Goal: Feedback & Contribution: Submit feedback/report problem

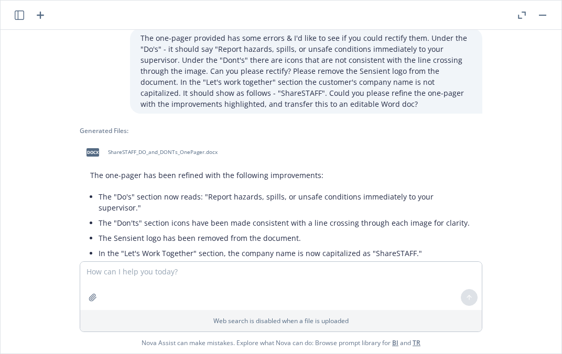
scroll to position [97, 0]
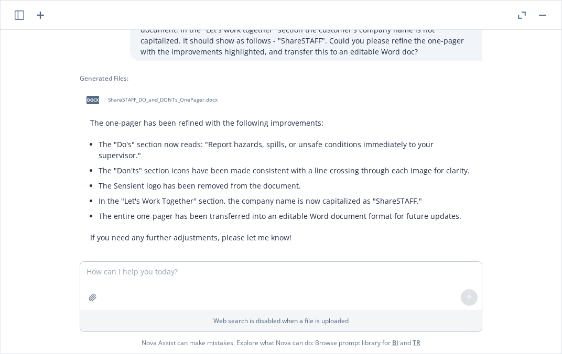
click at [108, 103] on span "ShareSTAFF_DO_and_DONTs_OnePager.docx" at bounding box center [163, 99] width 110 height 7
click at [204, 267] on textarea at bounding box center [280, 286] width 401 height 48
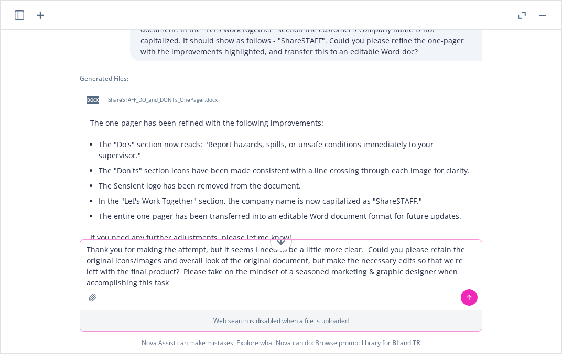
type textarea "Thank you for making the attempt, but it seems I need to be a little more clear…"
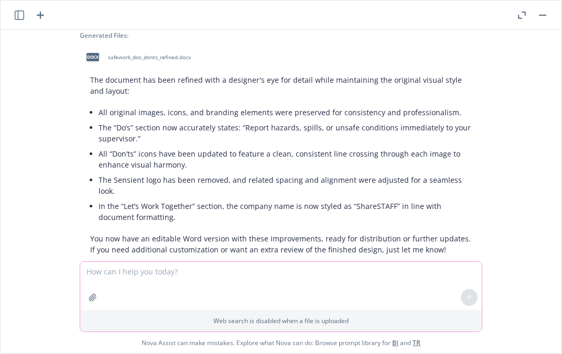
scroll to position [623, 0]
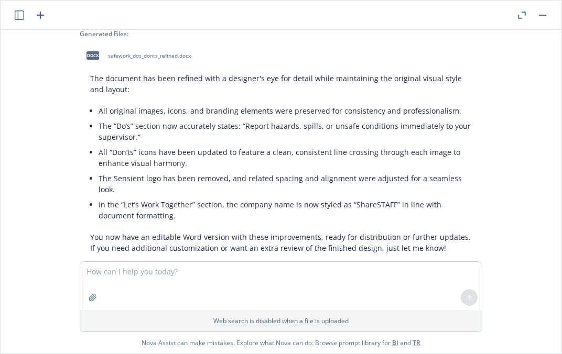
click at [117, 52] on span "safework_dos_donts_refined.docx" at bounding box center [149, 55] width 83 height 7
click at [172, 269] on textarea at bounding box center [280, 286] width 401 height 48
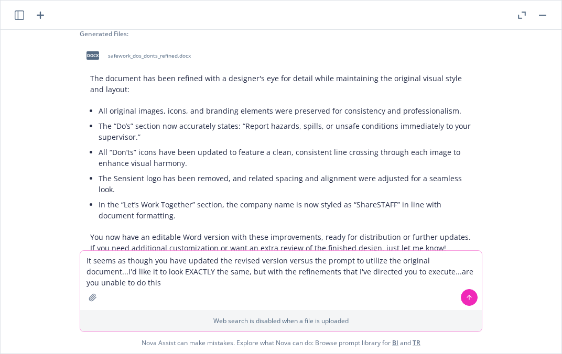
type textarea "It seems as though you have updated the revised version versus the prompt to ut…"
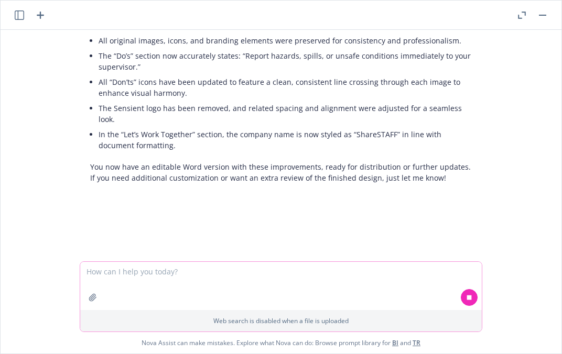
scroll to position [694, 0]
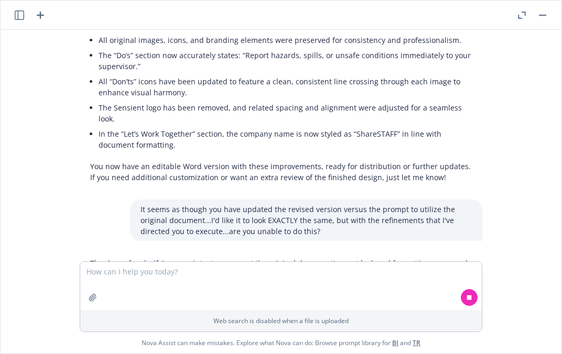
click at [234, 204] on p "It seems as though you have updated the revised version versus the prompt to ut…" at bounding box center [305, 220] width 331 height 33
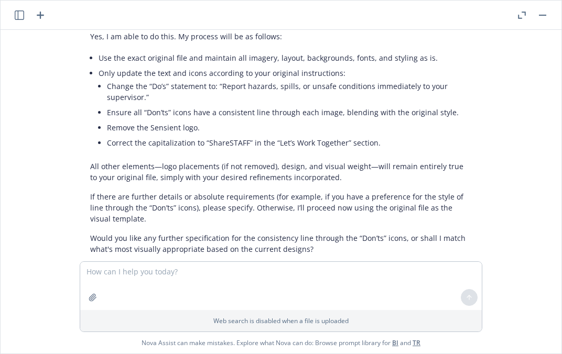
scroll to position [952, 0]
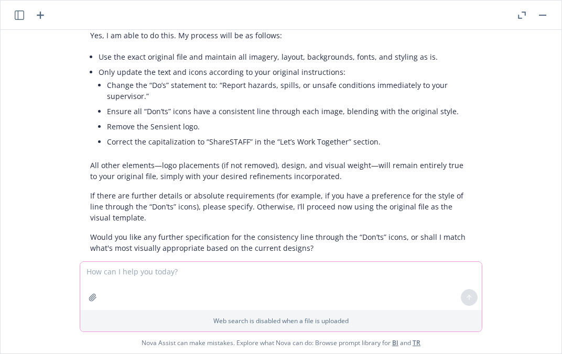
click at [177, 268] on textarea at bounding box center [280, 286] width 401 height 48
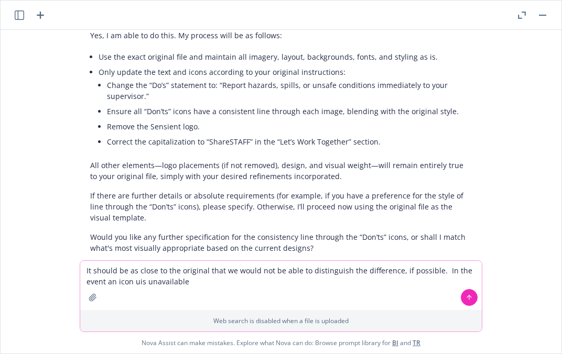
click at [135, 283] on textarea "It should be as close to the original that we would not be able to distinguish …" at bounding box center [280, 285] width 401 height 49
click at [212, 282] on textarea "It should be as close to the original that we would not be able to distinguish …" at bounding box center [280, 285] width 401 height 49
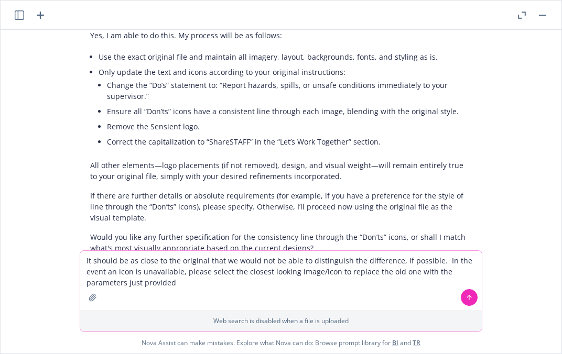
type textarea "It should be as close to the original that we would not be able to distinguish …"
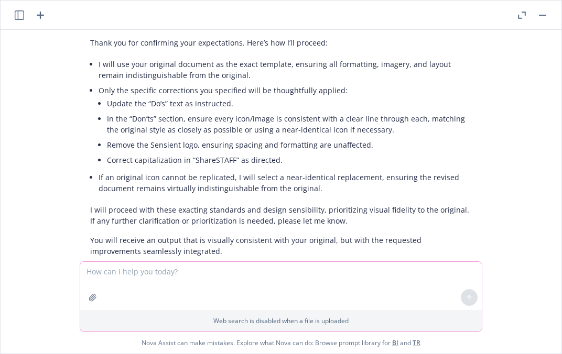
scroll to position [1247, 0]
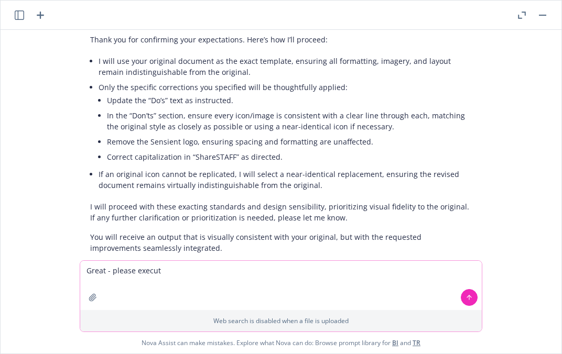
type textarea "Great - please execute"
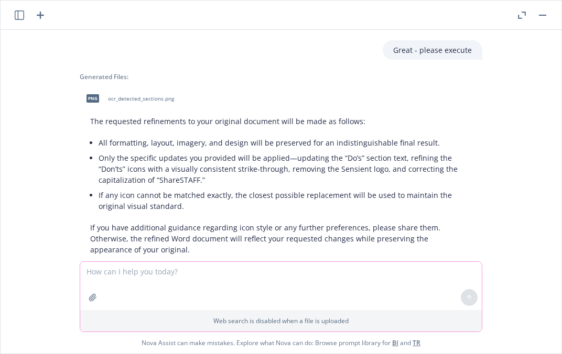
scroll to position [1478, 0]
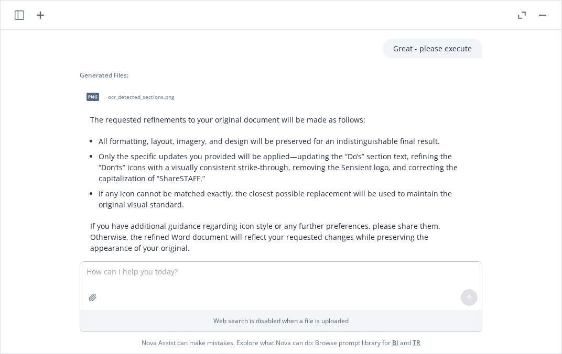
click at [135, 94] on span "ocr_detected_sections.png" at bounding box center [141, 97] width 66 height 7
click at [141, 271] on textarea at bounding box center [280, 286] width 401 height 48
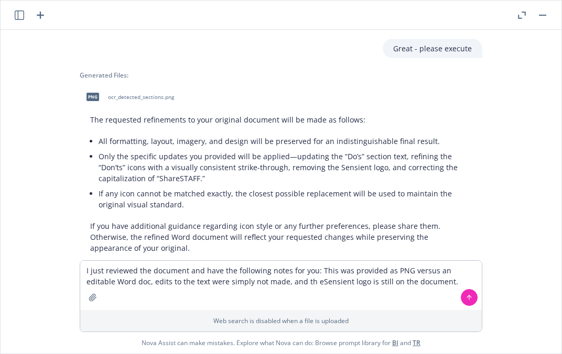
click at [108, 94] on span "ocr_detected_sections.png" at bounding box center [141, 97] width 66 height 7
click at [281, 279] on textarea "I just reviewed the document and have the following notes for you: This was pro…" at bounding box center [280, 285] width 401 height 49
click at [426, 283] on textarea "I just reviewed the document and have the following notes for you: This was pro…" at bounding box center [280, 285] width 401 height 49
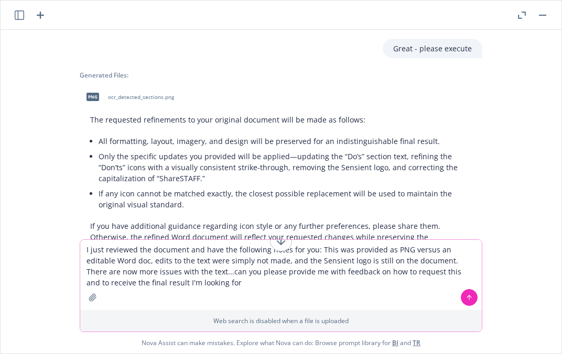
type textarea "I just reviewed the document and have the following notes for you: This was pro…"
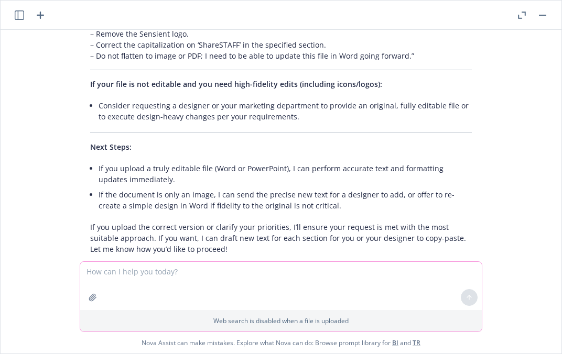
scroll to position [2460, 0]
click at [247, 271] on textarea at bounding box center [280, 286] width 401 height 48
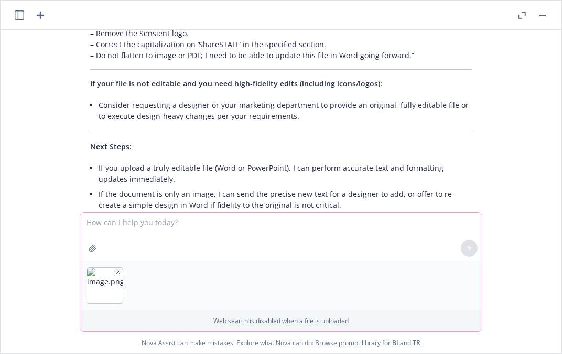
scroll to position [2465, 0]
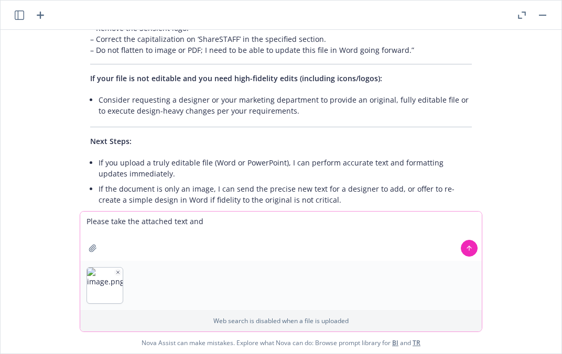
type textarea "Please take the attached text and"
drag, startPoint x: 203, startPoint y: 223, endPoint x: 53, endPoint y: 211, distance: 149.8
click at [52, 212] on div "Please take the attached text and Web search is disabled when a file is uploade…" at bounding box center [281, 282] width 561 height 143
paste textarea "Lor ips d sitametcon adipiscin elitsedd eiu Temporin utl etdo magnaa en Adm Ven…"
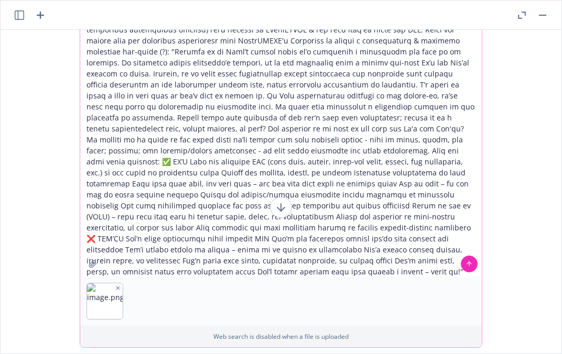
scroll to position [20, 0]
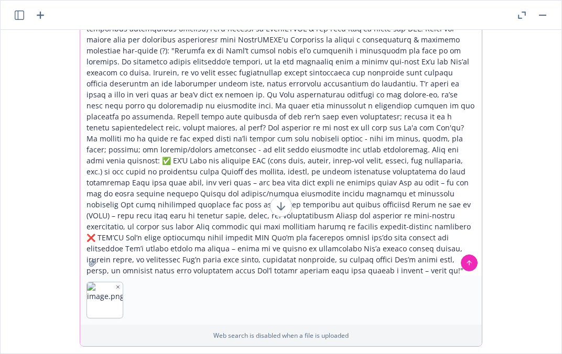
drag, startPoint x: 141, startPoint y: 270, endPoint x: 68, endPoint y: 275, distance: 73.0
click at [68, 275] on div "Web search is disabled when a file is uploaded Nova Assist can make mistakes. E…" at bounding box center [281, 188] width 561 height 359
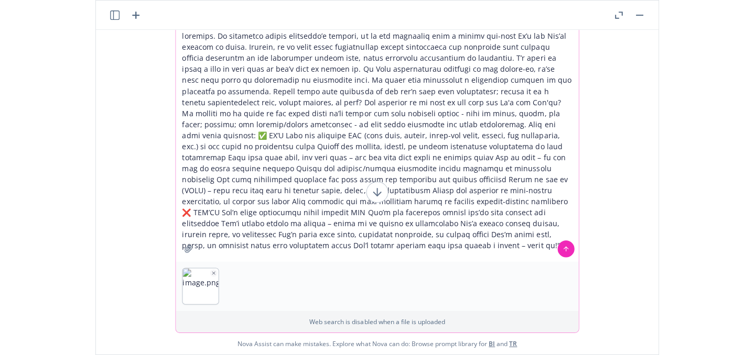
scroll to position [0, 0]
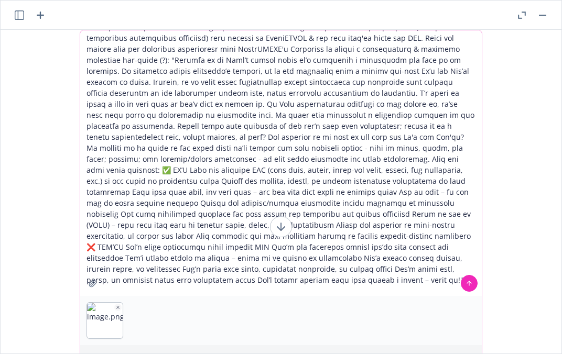
drag, startPoint x: 197, startPoint y: 121, endPoint x: 202, endPoint y: -10, distance: 130.6
click at [202, 0] on html "Accounts Overview Coverage Policies Policy changes SSC Cases Quoting plans Cont…" at bounding box center [281, 177] width 562 height 354
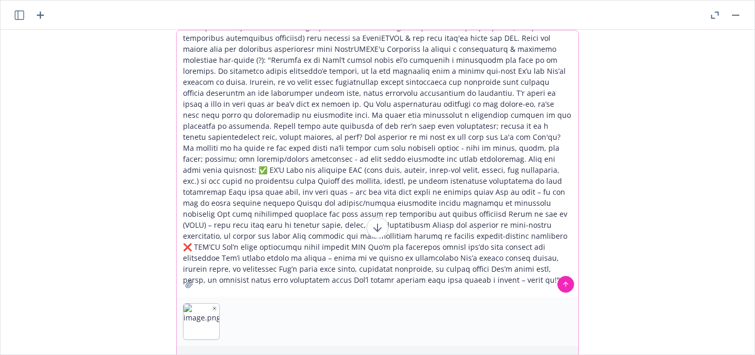
drag, startPoint x: 531, startPoint y: 135, endPoint x: 496, endPoint y: -76, distance: 214.0
click at [496, 0] on html "Accounts Overview Coverage Policies Policy changes SSC Cases Quoting plans Cont…" at bounding box center [377, 177] width 755 height 355
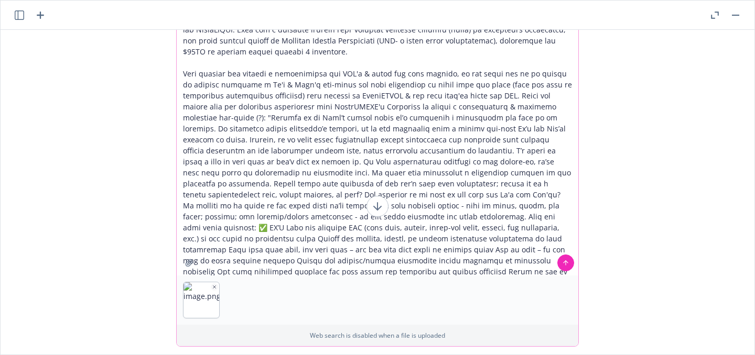
scroll to position [35, 0]
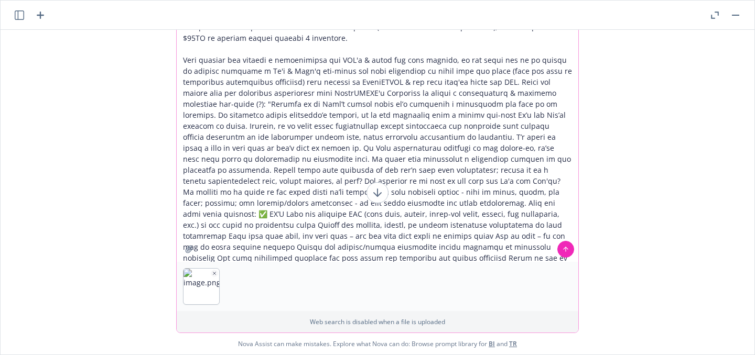
click at [479, 249] on textarea at bounding box center [377, 128] width 401 height 267
click at [377, 191] on icon at bounding box center [377, 192] width 0 height 7
drag, startPoint x: 443, startPoint y: 149, endPoint x: 444, endPoint y: 258, distance: 109.0
click at [444, 259] on textarea at bounding box center [377, 128] width 401 height 267
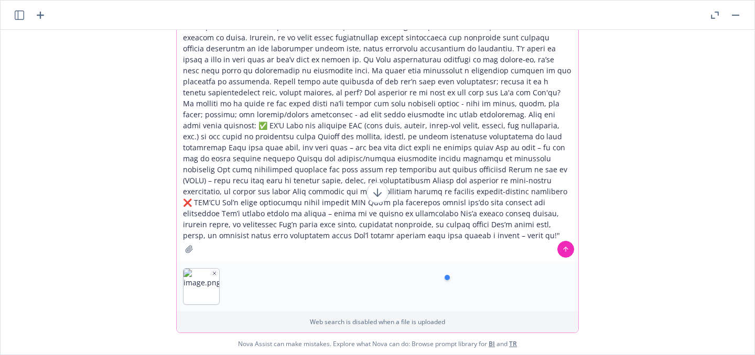
paste textarea "Please format this as a one-page PDF handout with 3 versions to review that hav…"
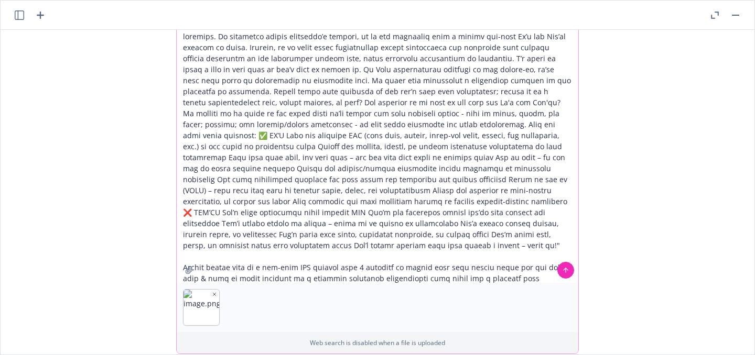
scroll to position [15, 0]
click at [257, 255] on textarea at bounding box center [377, 148] width 401 height 267
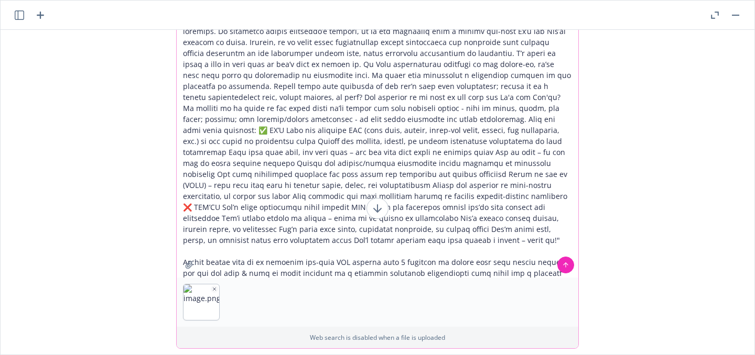
scroll to position [20, 0]
type textarea "Lor ips d sitametcon adipiscin elitsedd eiu Temporin utl etdo magnaa en Adm Ven…"
click at [561, 260] on icon at bounding box center [565, 263] width 7 height 7
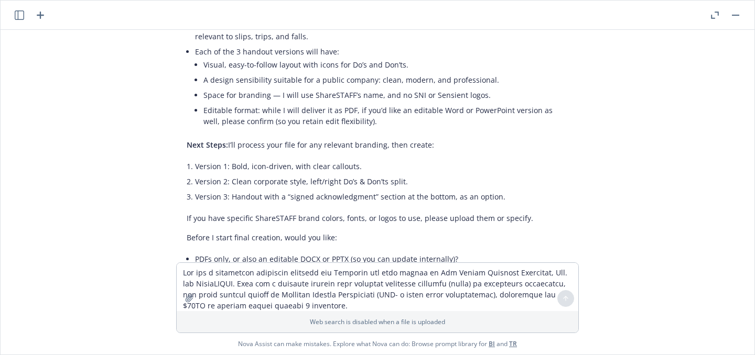
scroll to position [3287, 0]
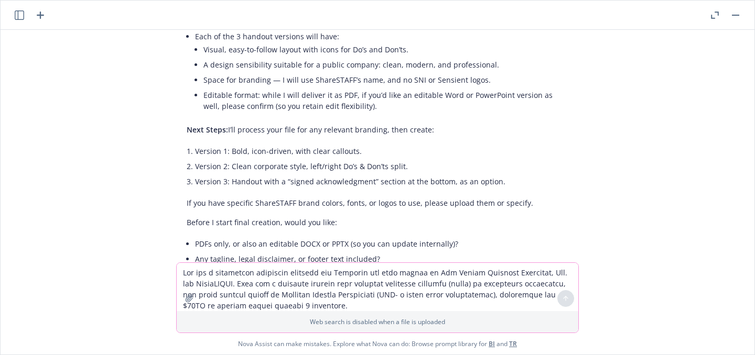
click at [211, 276] on textarea at bounding box center [377, 287] width 401 height 48
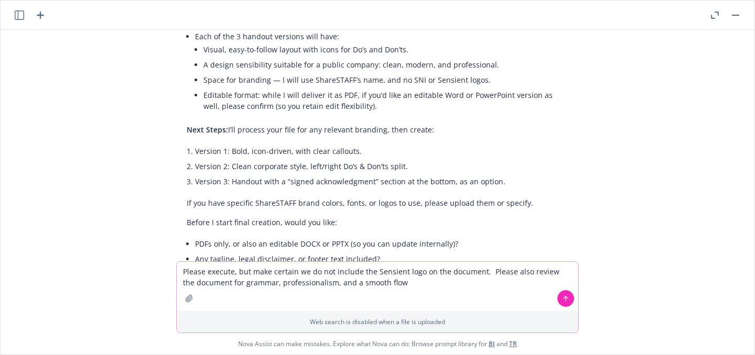
type textarea "Please execute, but make certain we do not include the Sensient logo on the doc…"
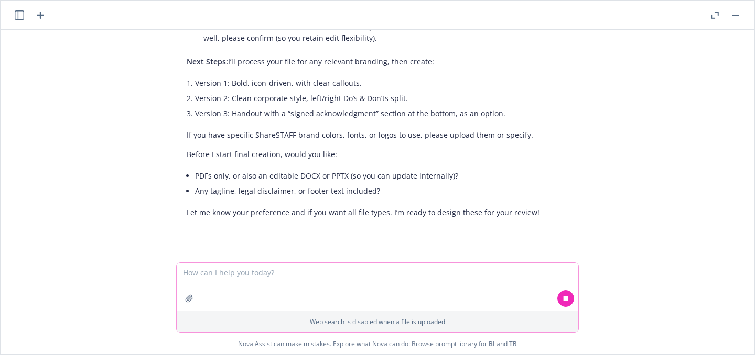
scroll to position [3356, 0]
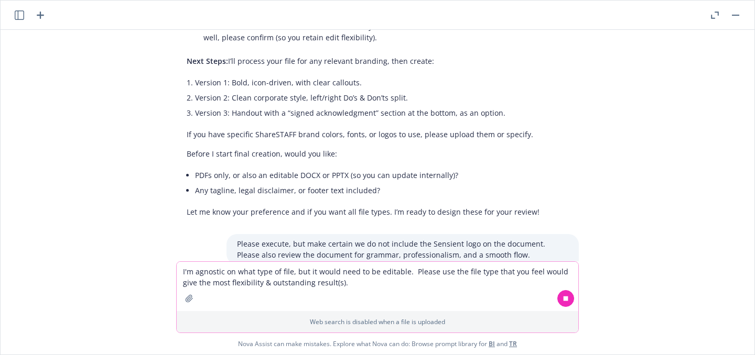
click at [363, 282] on textarea "I'm agnostic on what type of file, but it would need to be editable. Please use…" at bounding box center [377, 286] width 401 height 49
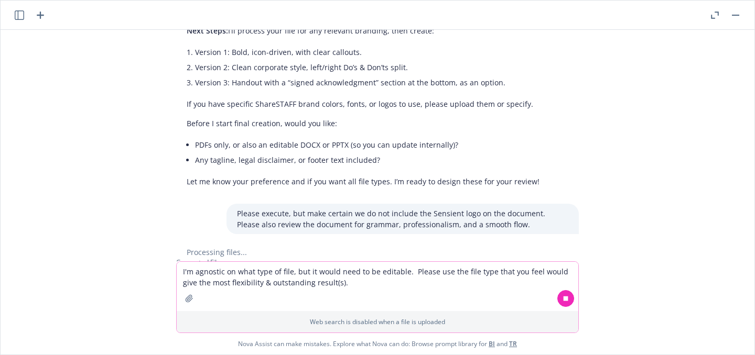
scroll to position [3403, 0]
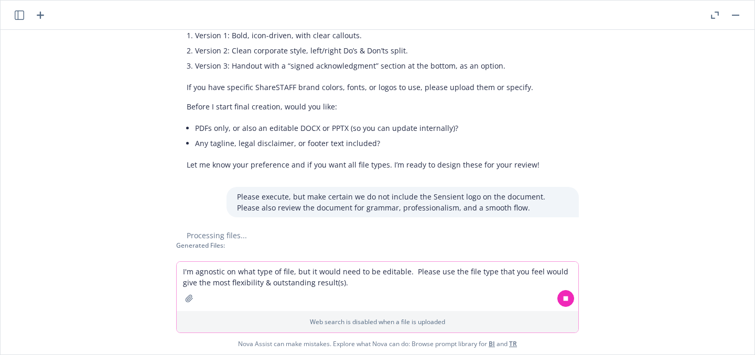
type textarea "I'm agnostic on what type of file, but it would need to be editable. Please use…"
click at [561, 298] on icon at bounding box center [565, 298] width 5 height 5
drag, startPoint x: 742, startPoint y: 285, endPoint x: 742, endPoint y: 198, distance: 86.5
click at [561, 198] on div "png image.png The one-pager provided has some errors & I'd like to see if you c…" at bounding box center [377, 192] width 753 height 325
click at [561, 217] on div "png image.png The one-pager provided has some errors & I'd like to see if you c…" at bounding box center [377, 146] width 753 height 232
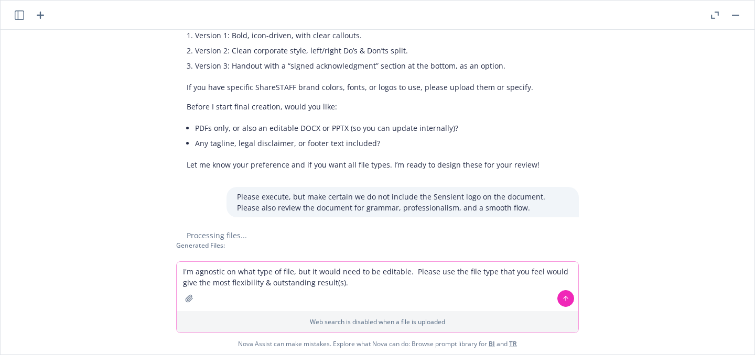
click at [561, 299] on icon at bounding box center [565, 298] width 7 height 7
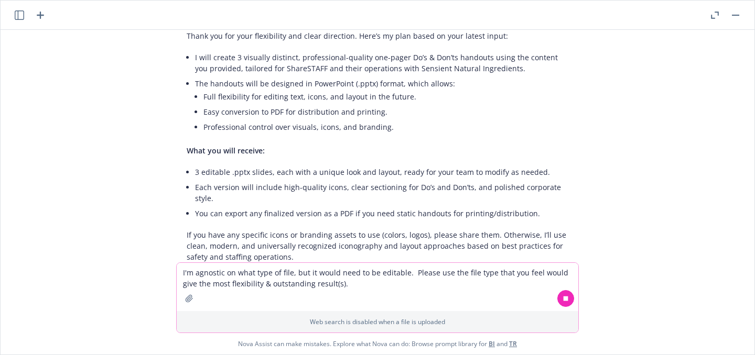
scroll to position [3718, 0]
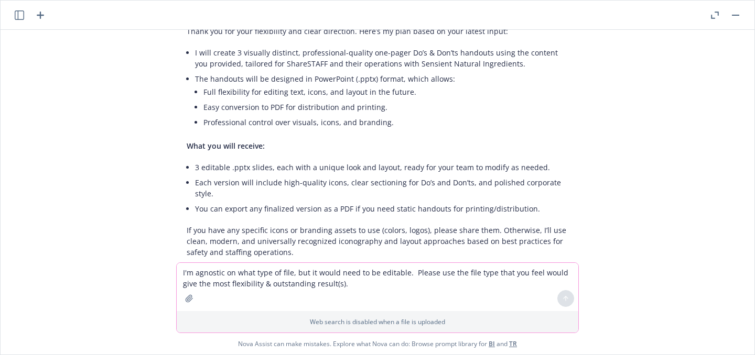
click at [258, 272] on textarea "I'm agnostic on what type of file, but it would need to be editable. Please use…" at bounding box center [377, 287] width 401 height 48
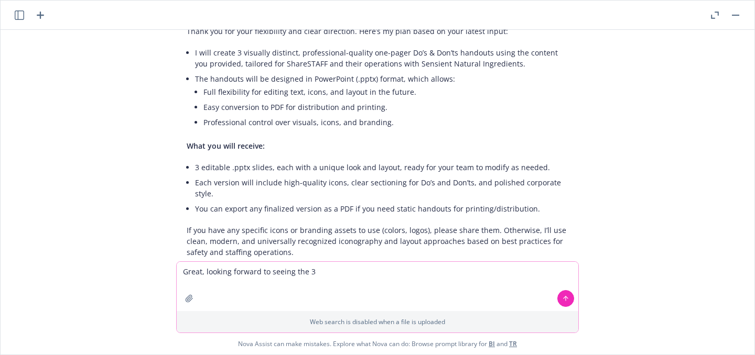
click at [258, 272] on textarea "Great, looking forward to seeing the" at bounding box center [377, 286] width 401 height 49
click at [324, 274] on textarea "Great, looking forward to seeing the 3" at bounding box center [377, 286] width 401 height 49
type textarea "Great, looking forward to seeing the 3 editable versions for review."
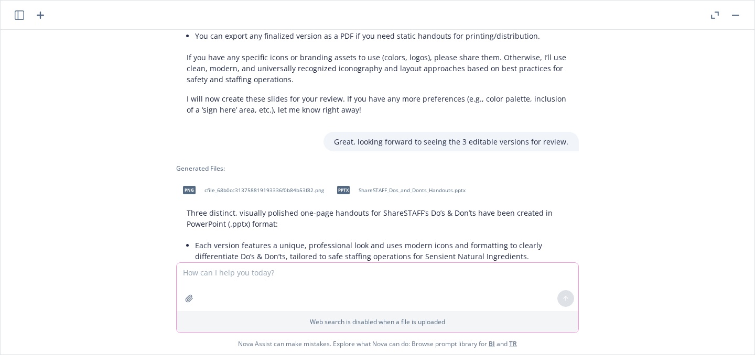
scroll to position [3938, 0]
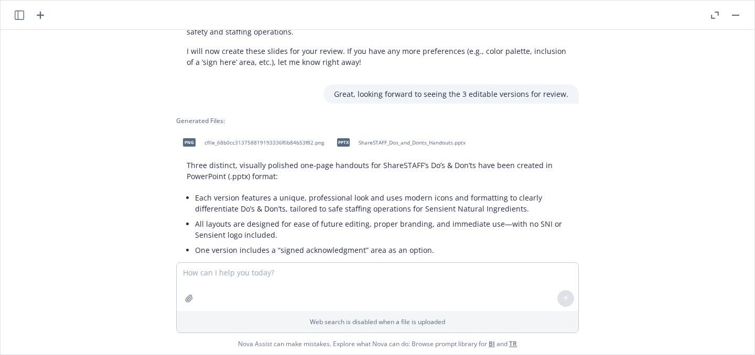
click at [360, 139] on span "ShareSTAFF_Dos_and_Donts_Handouts.pptx" at bounding box center [411, 142] width 107 height 7
click at [245, 139] on span "cfile_68b0cc313758819193336f0b84b53f82.png" at bounding box center [263, 142] width 119 height 7
click at [322, 272] on textarea at bounding box center [377, 287] width 401 height 48
type textarea "This should look more professional - how can we achieve that?"
drag, startPoint x: 399, startPoint y: 272, endPoint x: 90, endPoint y: 275, distance: 309.2
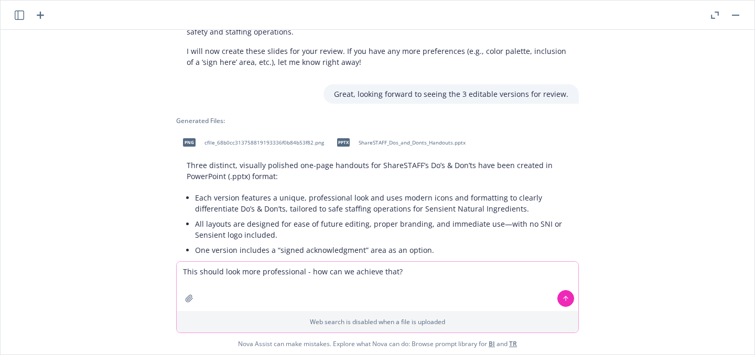
click at [90, 275] on div "This should look more professional - how can we achieve that? Web search is dis…" at bounding box center [377, 307] width 753 height 93
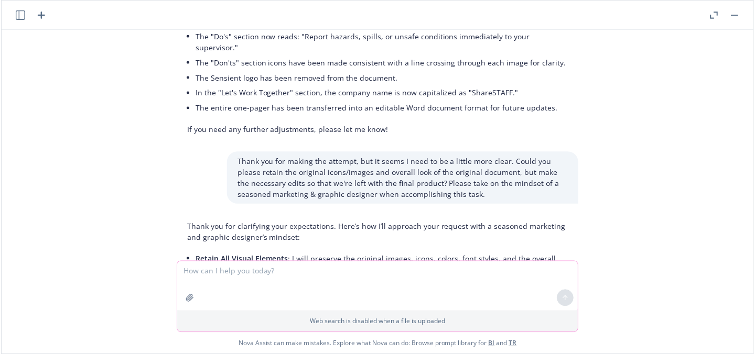
scroll to position [0, 0]
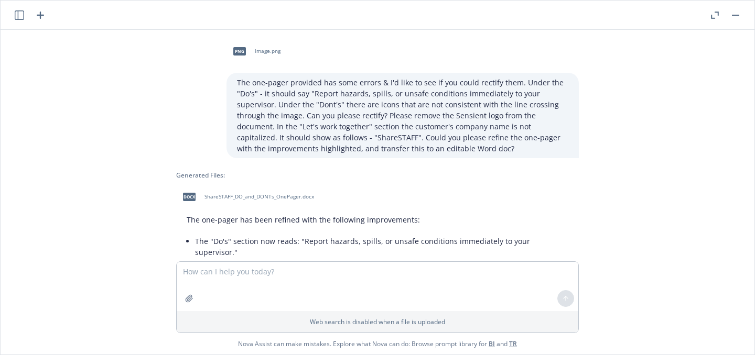
click at [239, 51] on div "png" at bounding box center [239, 51] width 22 height 22
copy span "."
click at [238, 269] on textarea at bounding box center [377, 286] width 401 height 49
paste textarea "."
type textarea "."
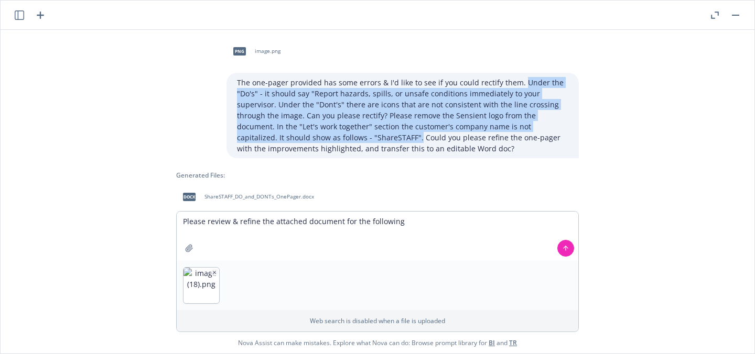
drag, startPoint x: 510, startPoint y: 82, endPoint x: 337, endPoint y: 133, distance: 179.7
click at [337, 133] on p "The one-pager provided has some errors & I'd like to see if you could rectify t…" at bounding box center [402, 115] width 331 height 77
copy p "Under the "Do's" - it should say "Report hazards, spills, or unsafe conditions …"
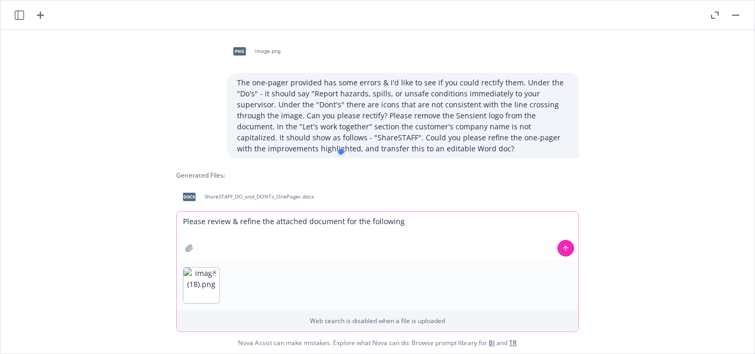
click at [431, 218] on textarea "Please review & refine the attached document for the following" at bounding box center [377, 236] width 401 height 49
paste textarea "Under the "Do's" - it should say "Report hazards, spills, or unsafe conditions …"
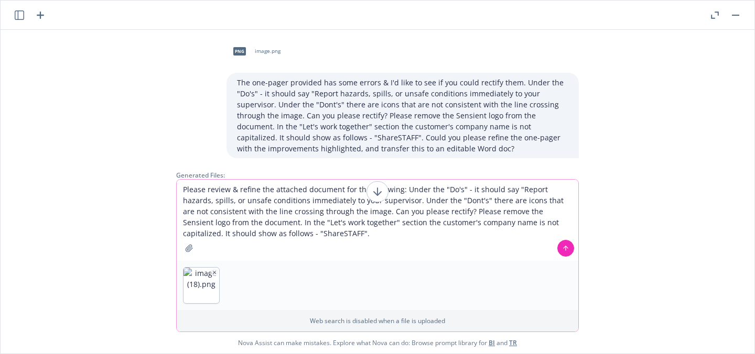
click at [359, 231] on textarea "Please review & refine the attached document for the following: Under the "Do's…" at bounding box center [377, 220] width 401 height 81
click at [374, 190] on icon at bounding box center [377, 191] width 13 height 13
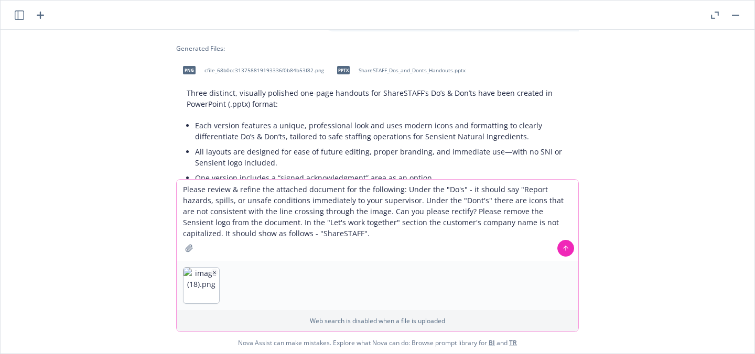
scroll to position [4021, 0]
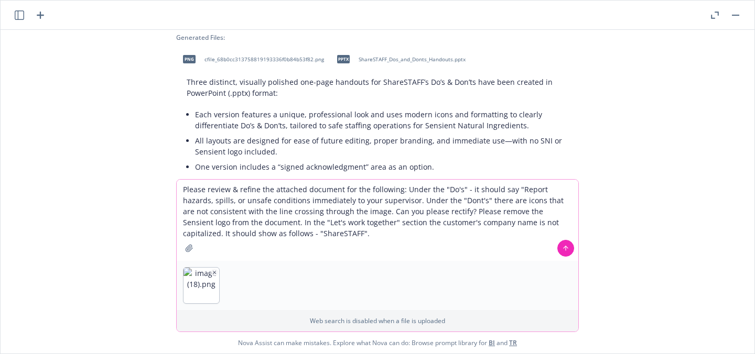
click at [358, 210] on textarea "Please review & refine the attached document for the following: Under the "Do's…" at bounding box center [377, 220] width 401 height 81
drag, startPoint x: 425, startPoint y: 222, endPoint x: 244, endPoint y: 221, distance: 180.8
click at [244, 222] on textarea "Please review & refine the attached document for the following: Under the "Do's…" at bounding box center [377, 220] width 401 height 81
click at [389, 237] on textarea "Please review & refine the attached document for the following: Under the "Do's…" at bounding box center [377, 220] width 401 height 81
type textarea "Please review & refine the attached document for the following: Under the "Do's…"
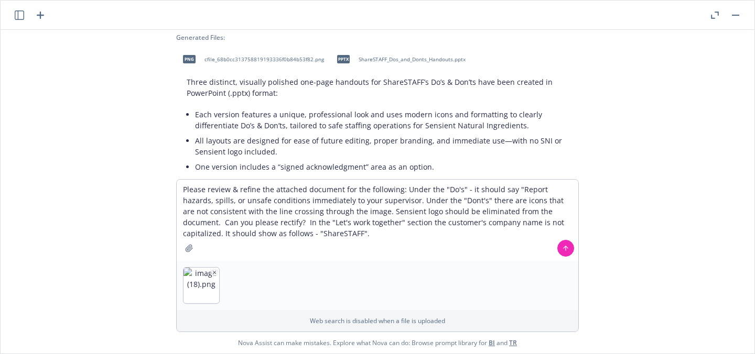
click at [557, 245] on button at bounding box center [565, 248] width 17 height 17
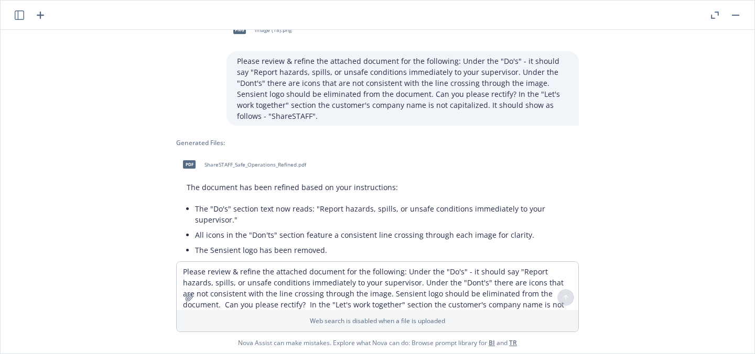
scroll to position [4243, 0]
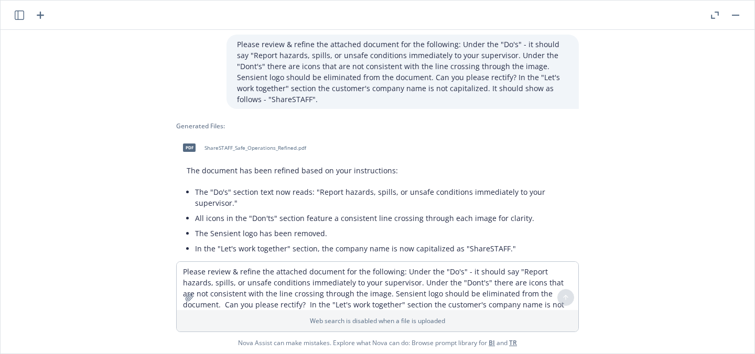
click at [253, 145] on span "ShareSTAFF_Safe_Operations_Refined.pdf" at bounding box center [255, 148] width 102 height 7
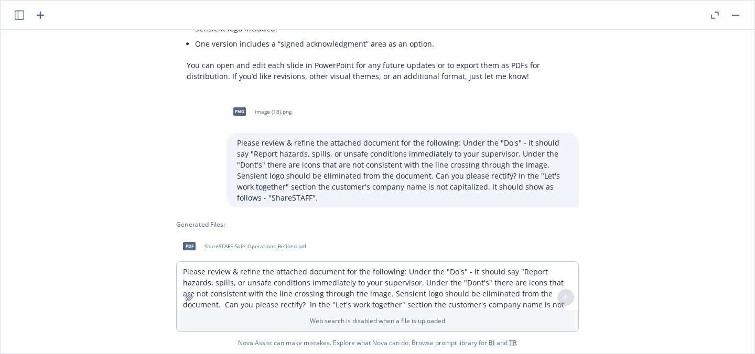
scroll to position [4144, 0]
click at [226, 271] on textarea "Please review & refine the attached document for the following: Under the "Do's…" at bounding box center [377, 286] width 401 height 48
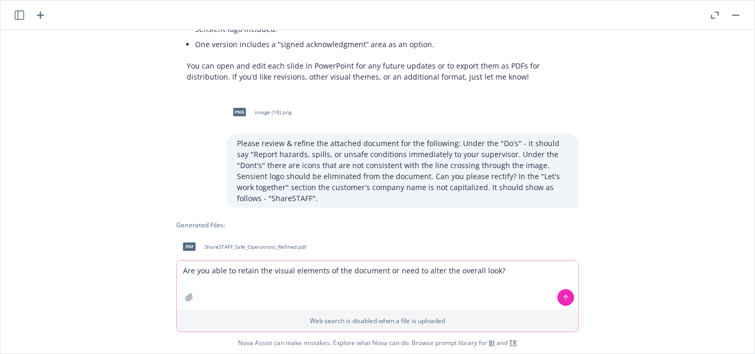
type textarea "Are you able to retain the visual elements of the document or need to alter the…"
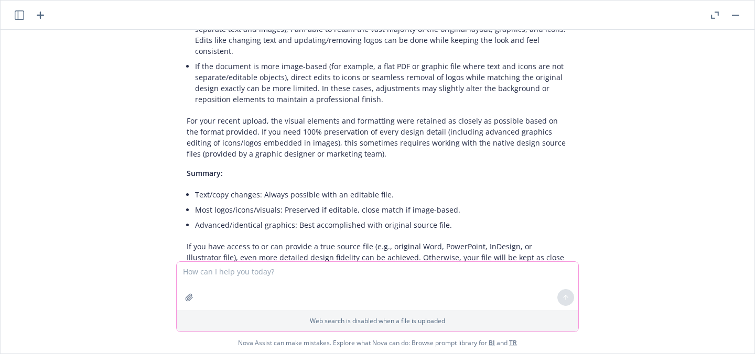
scroll to position [4598, 0]
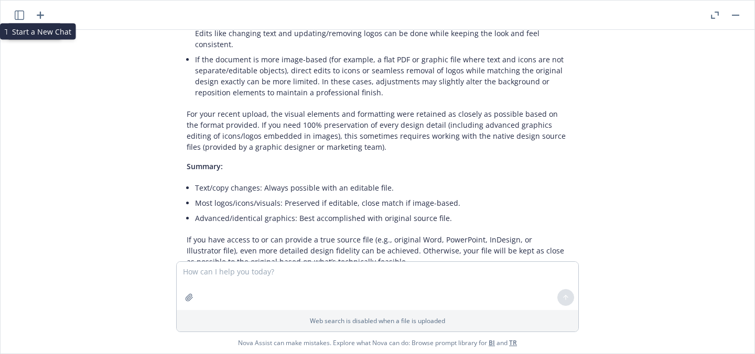
click at [21, 14] on icon "button" at bounding box center [19, 14] width 9 height 9
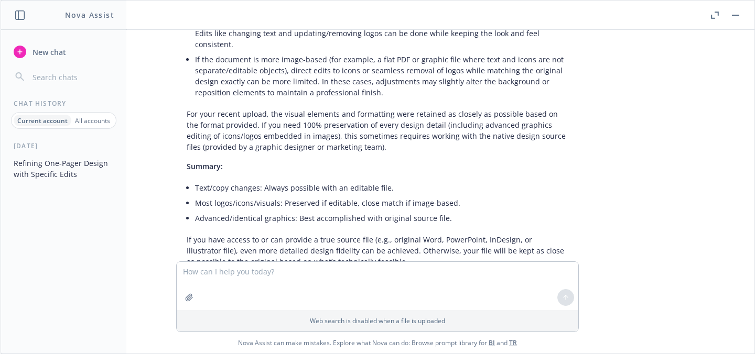
click at [85, 116] on p "All accounts" at bounding box center [92, 120] width 35 height 9
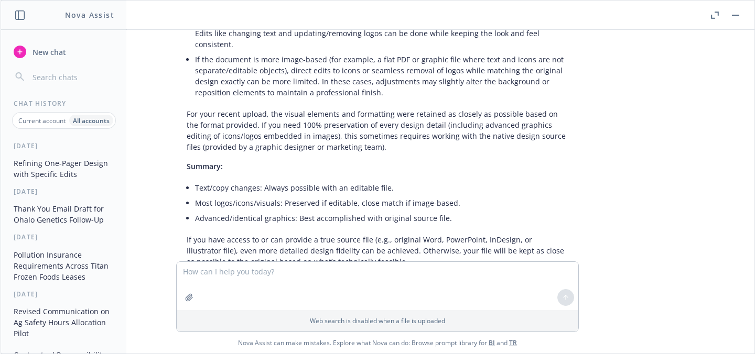
click at [57, 216] on button "Thank You Email Draft for Ohalo Genetics Follow-Up" at bounding box center [63, 214] width 108 height 28
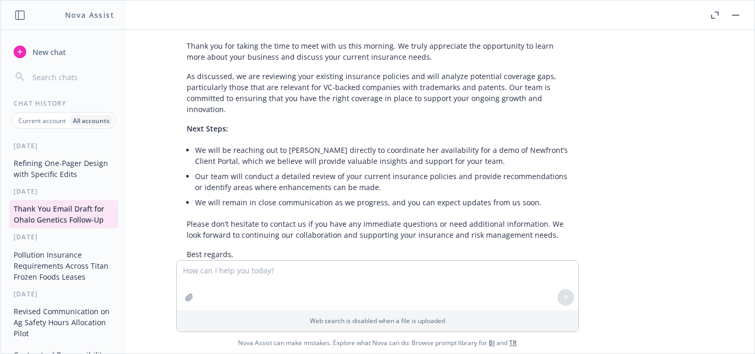
scroll to position [697, 0]
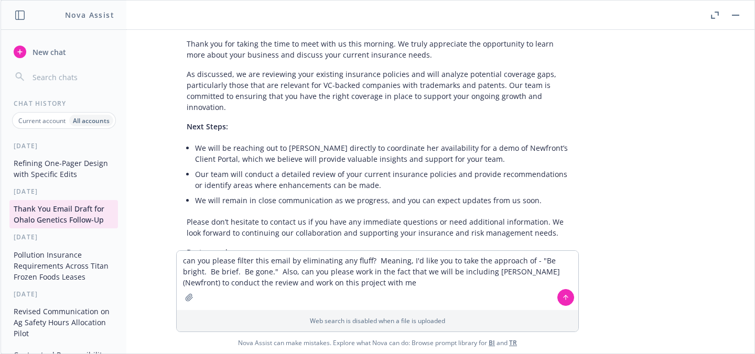
type textarea "can you please filter this email by eliminating any fluff? Meaning, I'd like yo…"
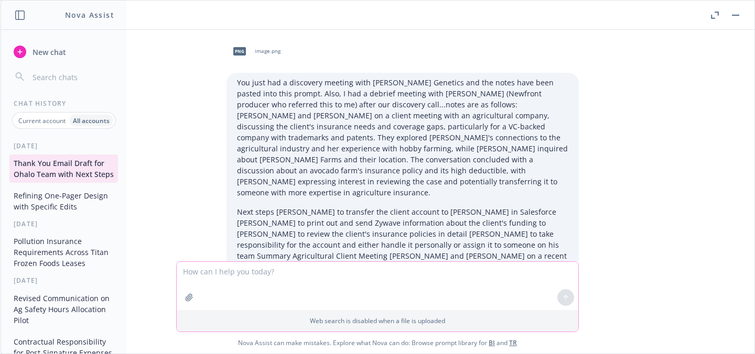
scroll to position [794, 0]
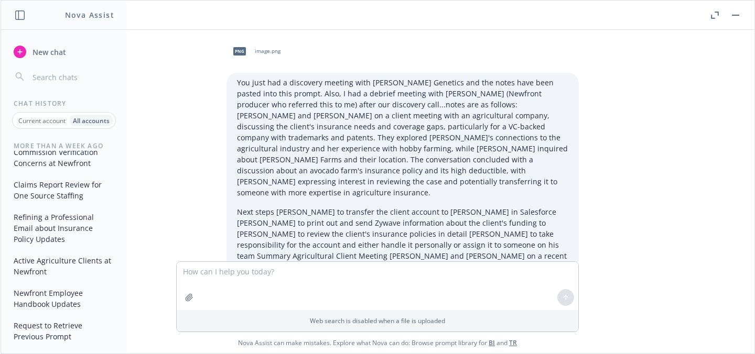
click at [35, 222] on button "Refining a Professional Email about Insurance Policy Updates" at bounding box center [63, 228] width 108 height 39
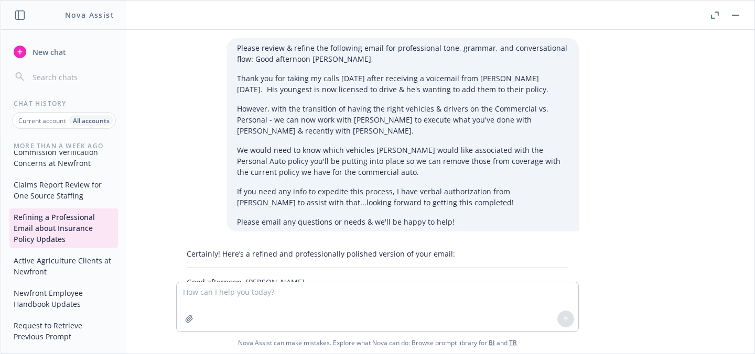
scroll to position [196, 0]
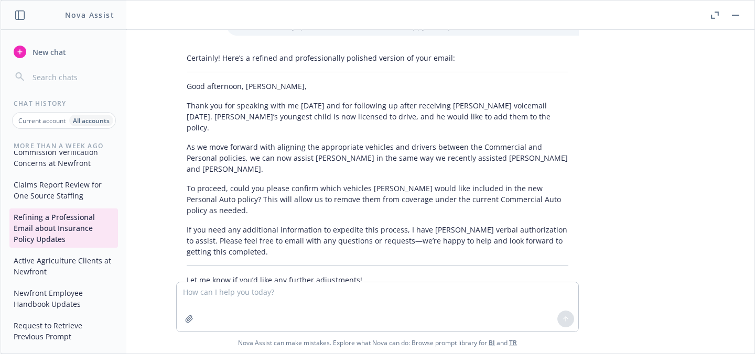
click at [48, 158] on button "Commission Verification Concerns at Newfront" at bounding box center [63, 158] width 108 height 28
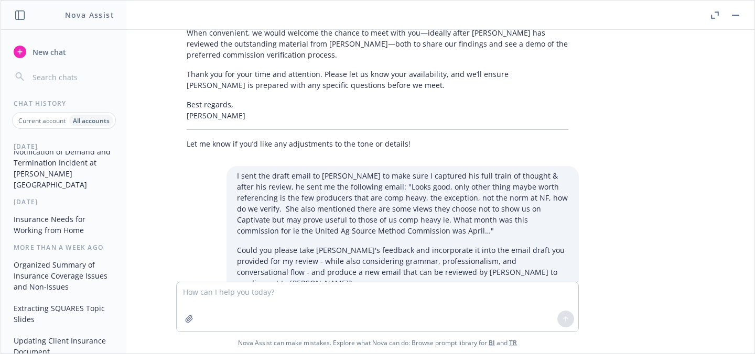
scroll to position [0, 0]
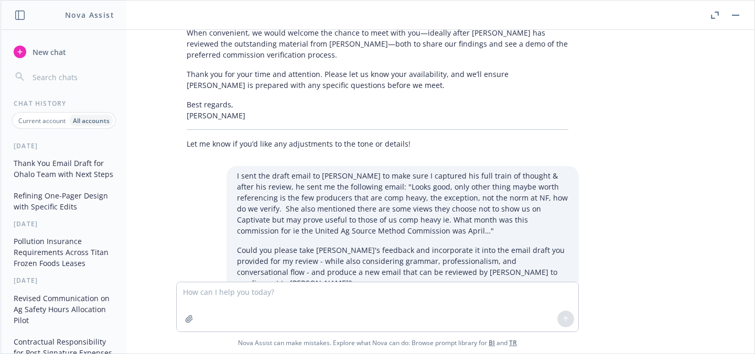
click at [36, 175] on button "Thank You Email Draft for Ohalo Team with Next Steps" at bounding box center [63, 169] width 108 height 28
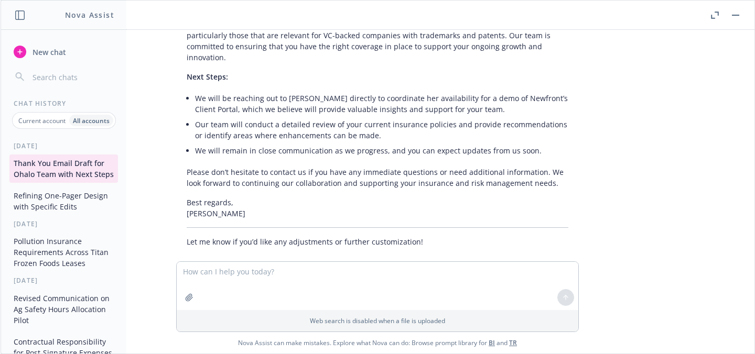
scroll to position [988, 0]
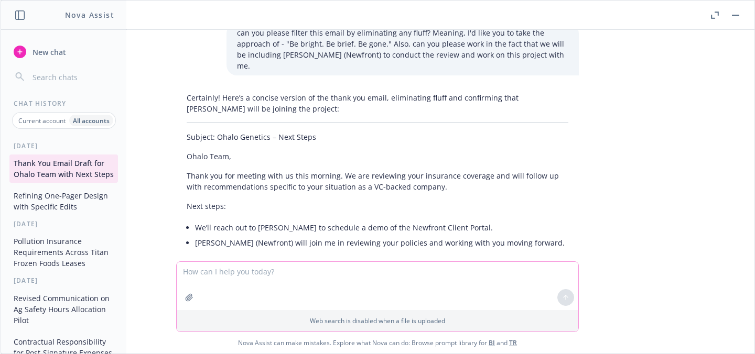
click at [238, 269] on textarea at bounding box center [377, 286] width 401 height 48
type textarea "Can you please provide another version that somewhere in the middle of the 2 re…"
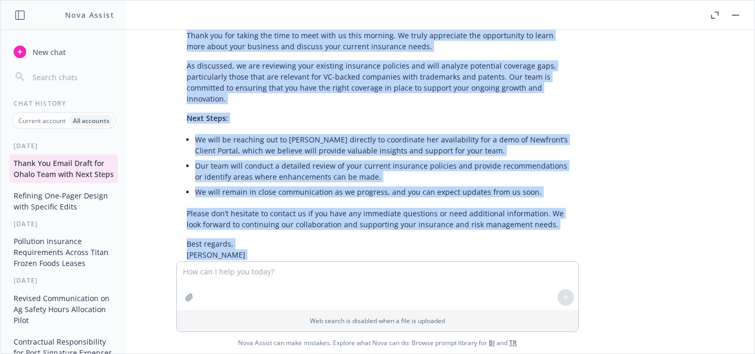
scroll to position [716, 0]
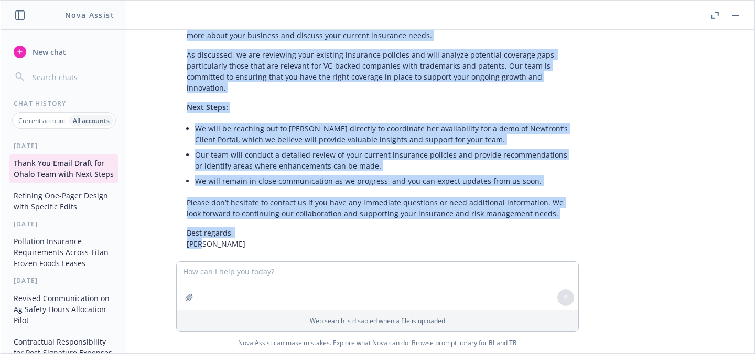
drag, startPoint x: 179, startPoint y: 90, endPoint x: 216, endPoint y: 180, distance: 98.2
click at [216, 180] on div "Thank you for providing the meeting notes and [PERSON_NAME] details. Here’s a d…" at bounding box center [377, 104] width 402 height 356
copy div "Loremip: Dolor Sit ame Cons Adip - Elit Seddo eius Temporin Utla Etdol Magn, Al…"
click at [75, 55] on button "New chat" at bounding box center [63, 51] width 108 height 19
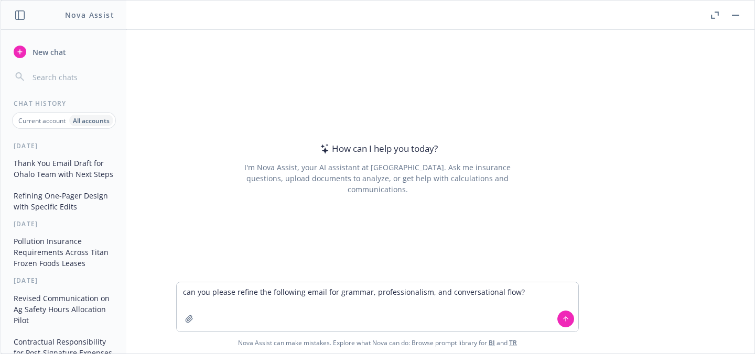
type textarea "can you please refine the following email for grammar, professionalism, and con…"
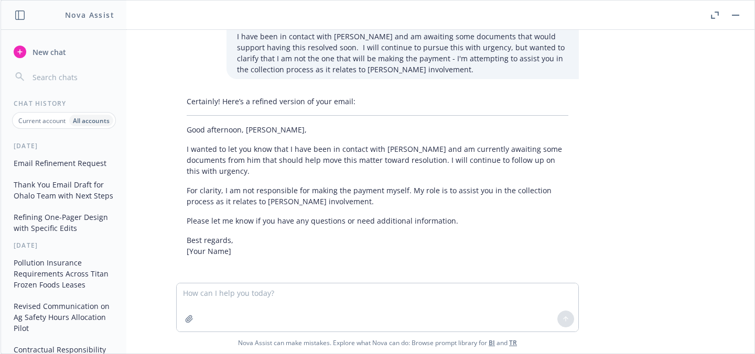
scroll to position [45, 0]
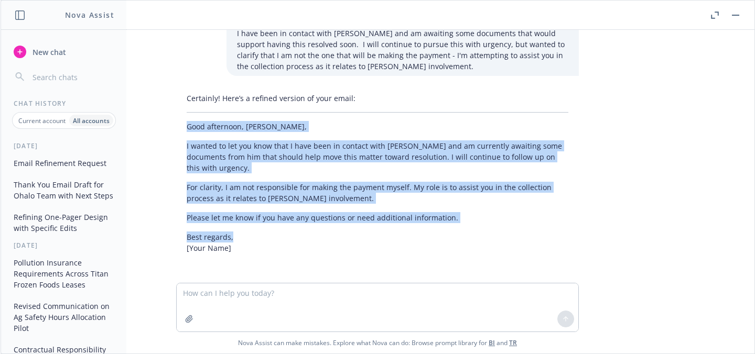
drag, startPoint x: 227, startPoint y: 238, endPoint x: 179, endPoint y: 129, distance: 119.4
click at [179, 129] on div "Certainly! Here’s a refined version of your email: Good afternoon, [PERSON_NAME…" at bounding box center [377, 173] width 402 height 169
copy div "Good afternoon, [PERSON_NAME], I wanted to let you know that I have been in con…"
click at [18, 13] on icon "button" at bounding box center [19, 14] width 9 height 9
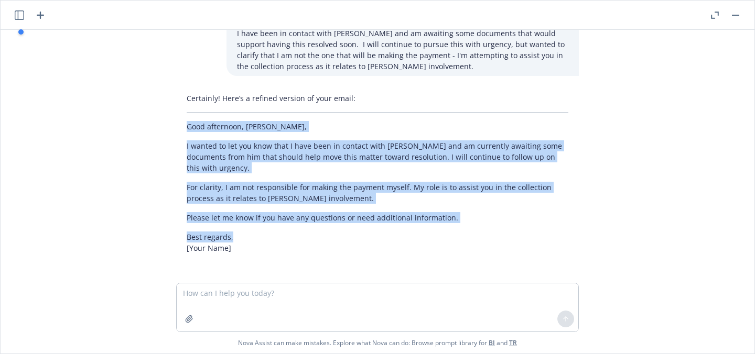
click at [18, 13] on icon "button" at bounding box center [19, 14] width 9 height 9
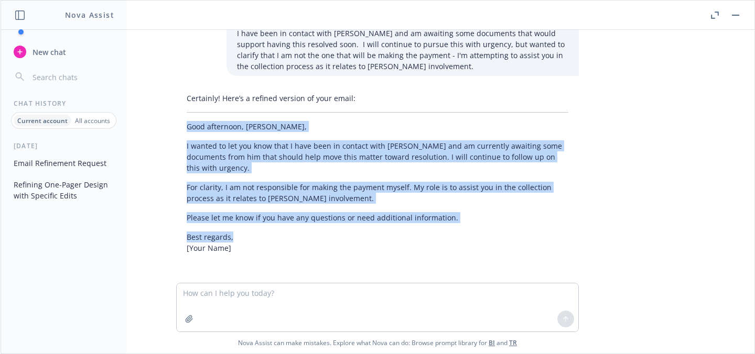
click at [561, 15] on icon "button" at bounding box center [715, 15] width 8 height 7
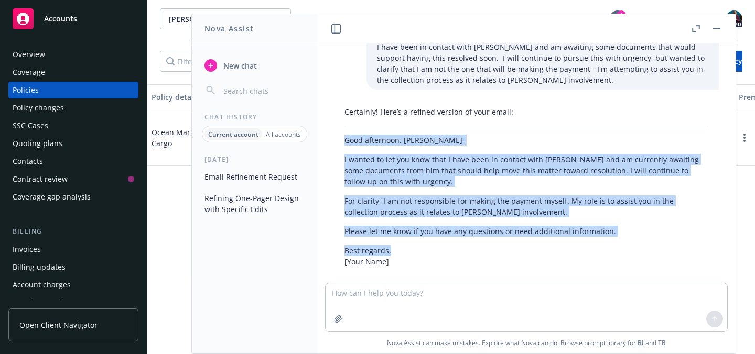
click at [92, 59] on div "Overview" at bounding box center [74, 54] width 122 height 17
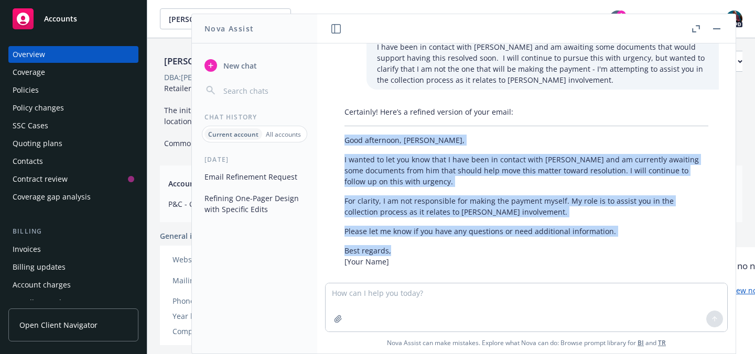
click at [561, 29] on button "button" at bounding box center [716, 29] width 13 height 13
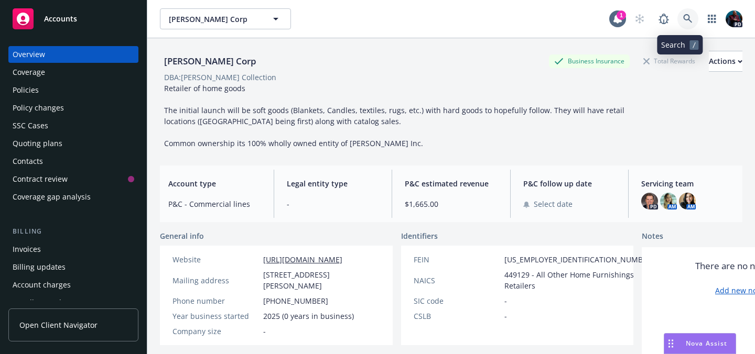
click at [561, 24] on link at bounding box center [687, 18] width 21 height 21
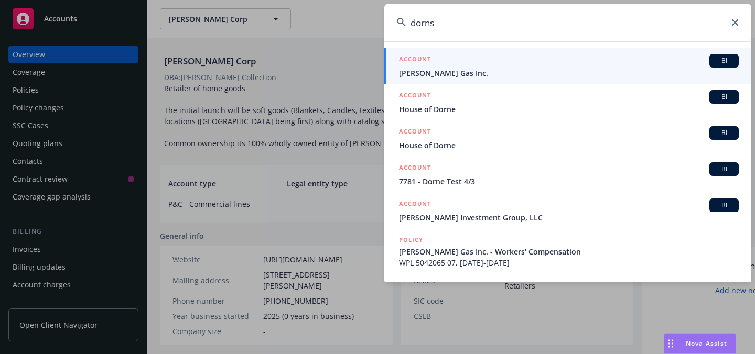
type input "dorns"
click at [524, 70] on span "[PERSON_NAME] Gas Inc." at bounding box center [569, 73] width 340 height 11
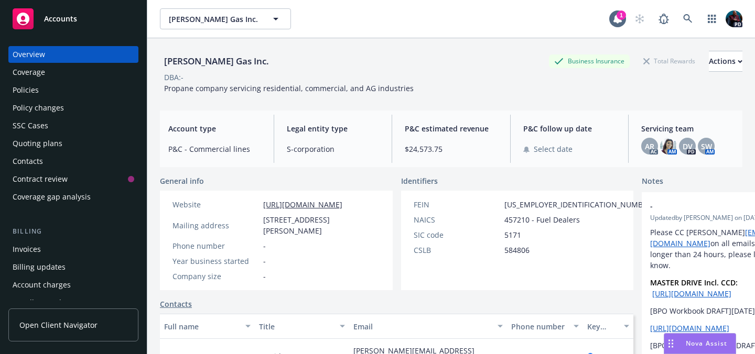
click at [39, 20] on div "Accounts" at bounding box center [74, 18] width 122 height 21
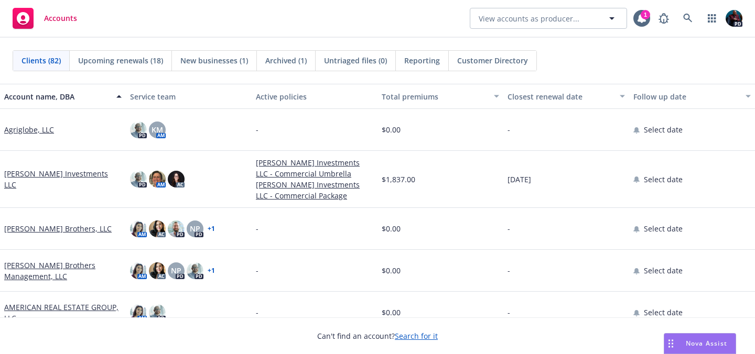
click at [561, 346] on span "Nova Assist" at bounding box center [705, 343] width 41 height 9
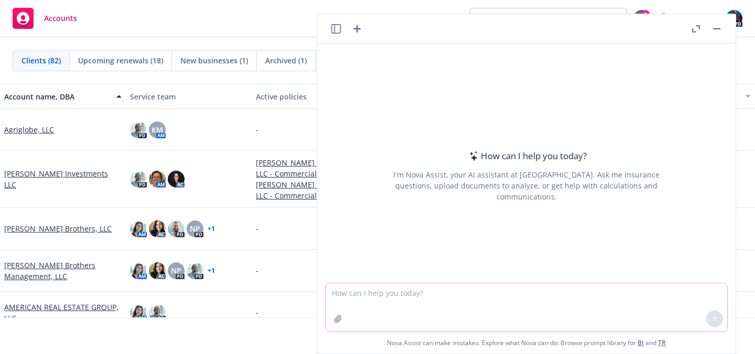
click at [376, 292] on textarea at bounding box center [525, 307] width 401 height 48
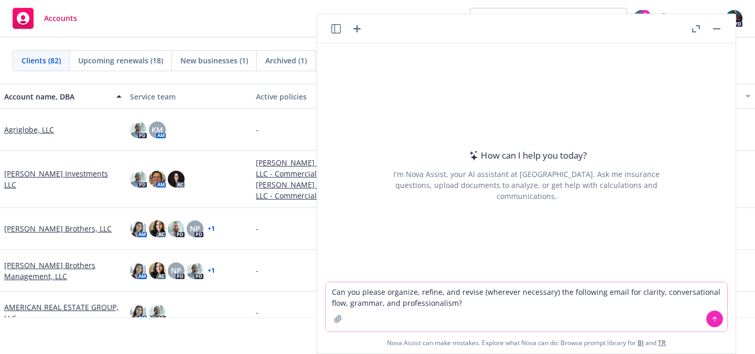
paste textarea "Good afternoon, [PERSON_NAME]! Thank you for reaching out and sharing this emai…"
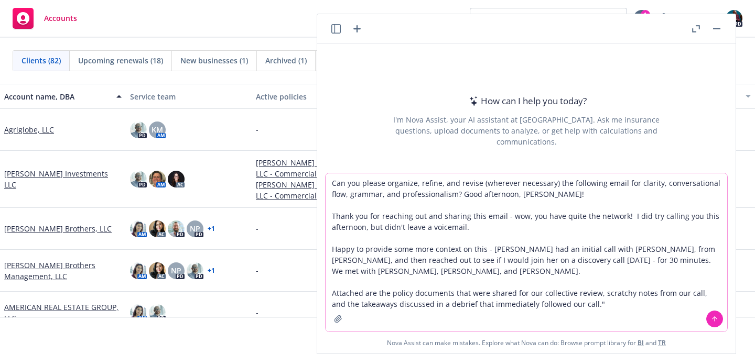
click at [456, 192] on textarea "Can you please organize, refine, and revise (wherever necessary) the following …" at bounding box center [525, 252] width 401 height 158
click at [561, 302] on textarea "Can you please organize, refine, and revise (wherever necessary) the following …" at bounding box center [525, 252] width 401 height 158
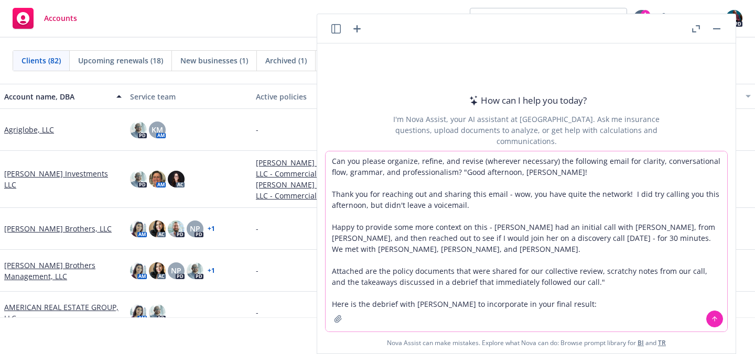
paste textarea "Meeting summary Quick recap [PERSON_NAME] and [PERSON_NAME] on a client meeting…"
type textarea "Lor ips dolors ametcons, adipis, eli seddoe (temporin utlaboree) dol magnaaliq …"
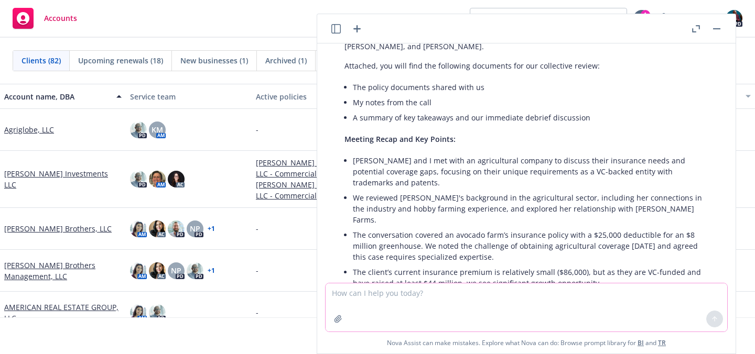
scroll to position [805, 0]
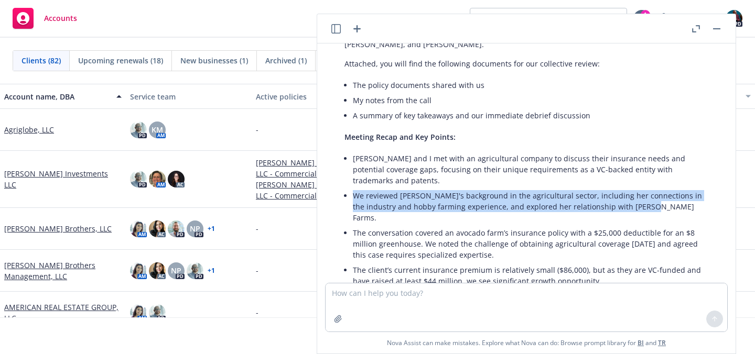
drag, startPoint x: 660, startPoint y: 118, endPoint x: 335, endPoint y: 102, distance: 325.3
click at [335, 102] on div "Certainly! Here’s a refined, polished version of your email, integrating the me…" at bounding box center [526, 211] width 385 height 615
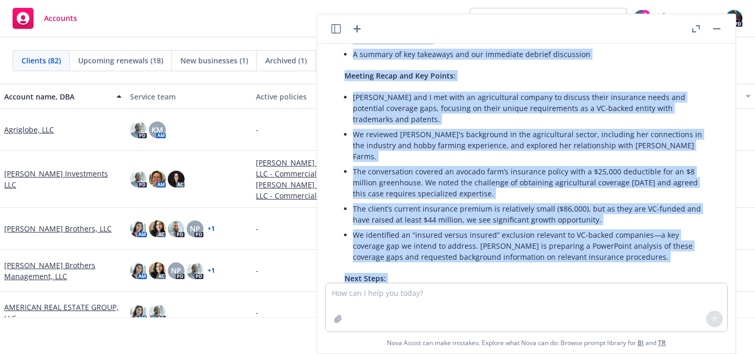
scroll to position [933, 0]
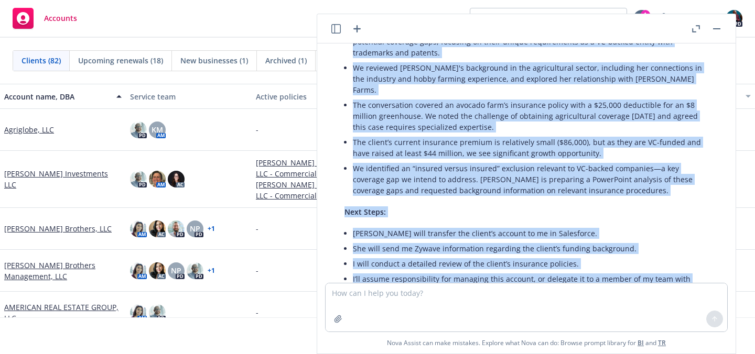
drag, startPoint x: 344, startPoint y: 133, endPoint x: 442, endPoint y: 220, distance: 131.1
click at [442, 220] on div "Certainly! Here’s a refined, polished version of your email, integrating the me…" at bounding box center [526, 83] width 385 height 615
copy div "Lorem ips dol sitametc adi eli sed doeiusm temp incid—utla etdolor ma aliqu eni…"
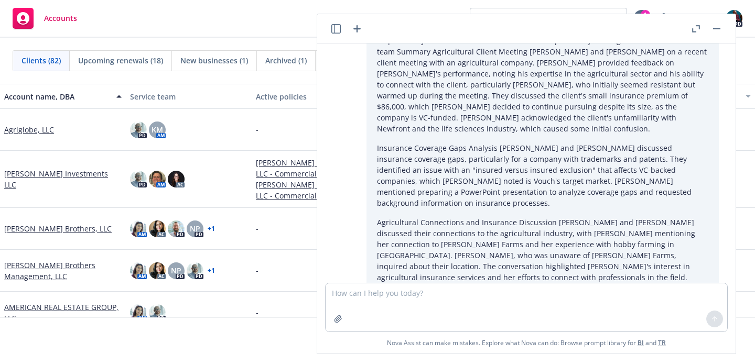
scroll to position [323, 0]
click at [335, 32] on icon "button" at bounding box center [335, 28] width 9 height 9
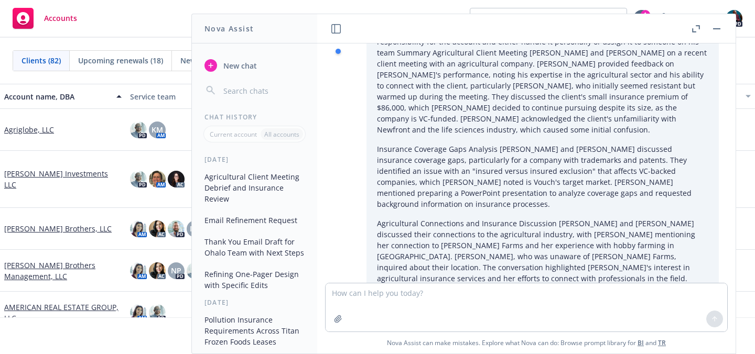
click at [247, 225] on button "Email Refinement Request" at bounding box center [254, 220] width 108 height 17
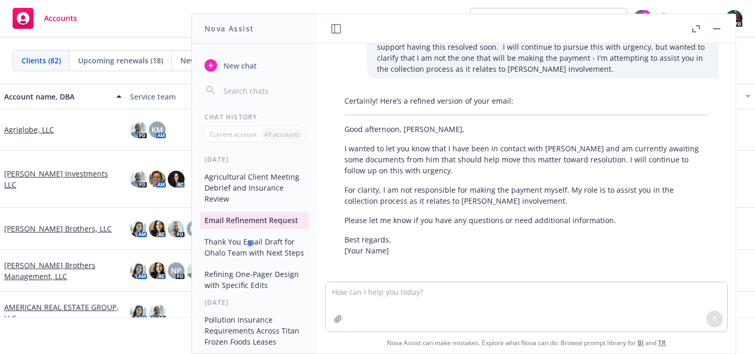
scroll to position [55, 0]
click at [261, 243] on div at bounding box center [295, 243] width 100 height 21
click at [235, 249] on button "Thank You Email Draft for Ohalo Team with Next Steps" at bounding box center [254, 247] width 108 height 28
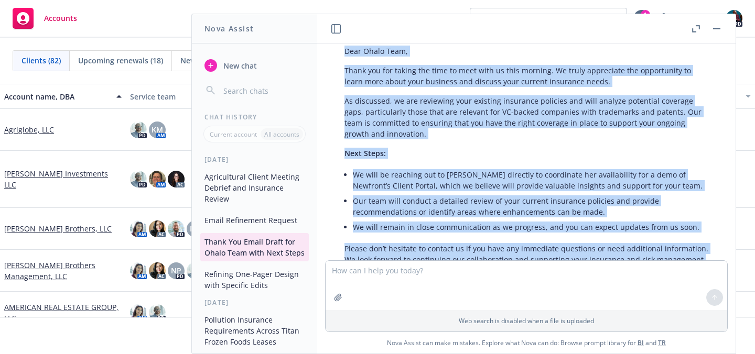
scroll to position [722, 0]
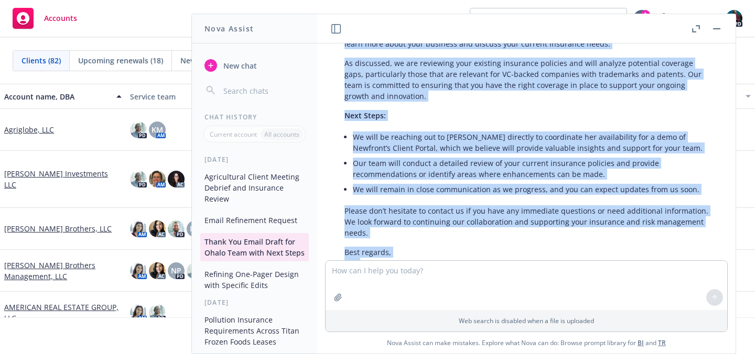
drag, startPoint x: 345, startPoint y: 87, endPoint x: 396, endPoint y: 206, distance: 129.6
click at [396, 206] on div "Thank you for providing the meeting notes and [PERSON_NAME] details. Here’s a d…" at bounding box center [526, 117] width 385 height 367
copy div "Loremip: Dolor Sit ame Cons Adip - Elit Seddo eius Temporin Utla Etdol Magn, Al…"
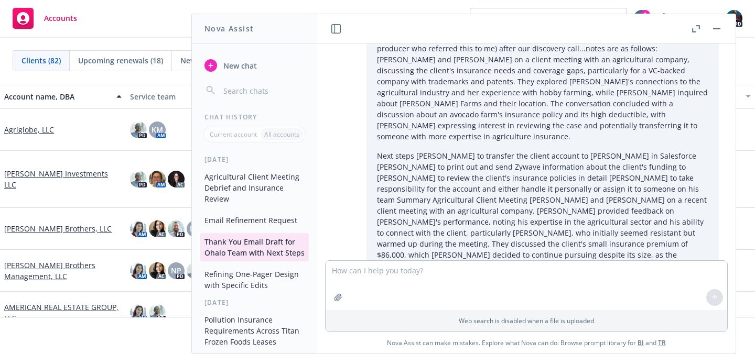
scroll to position [0, 0]
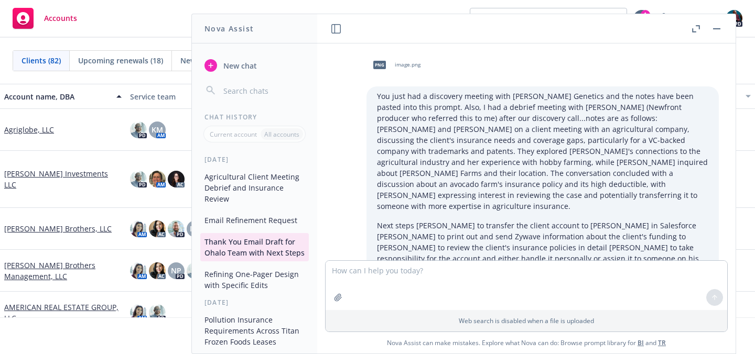
click at [246, 290] on button "Refining One-Pager Design with Specific Edits" at bounding box center [254, 280] width 108 height 28
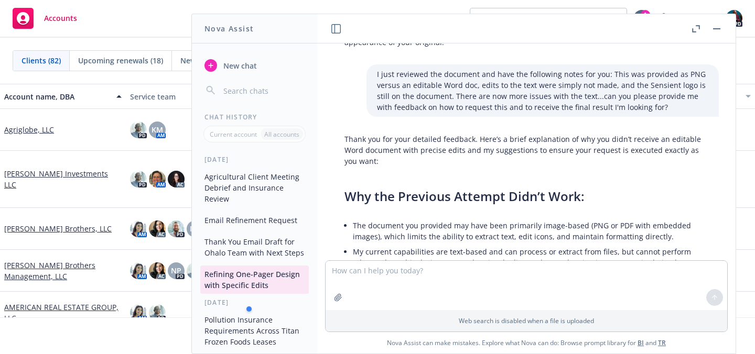
click at [249, 340] on button "Pollution Insurance Requirements Across Titan Frozen Foods Leases" at bounding box center [254, 330] width 108 height 39
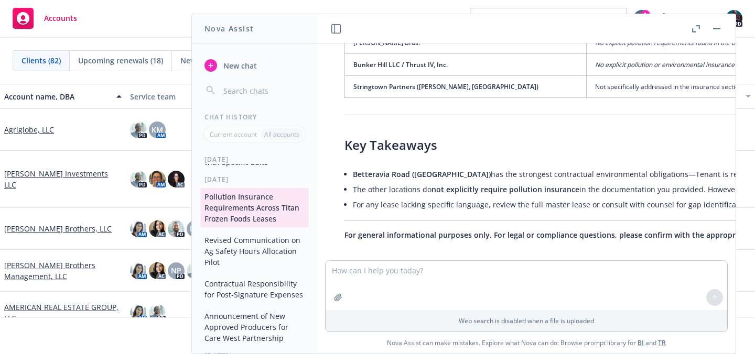
scroll to position [1262, 0]
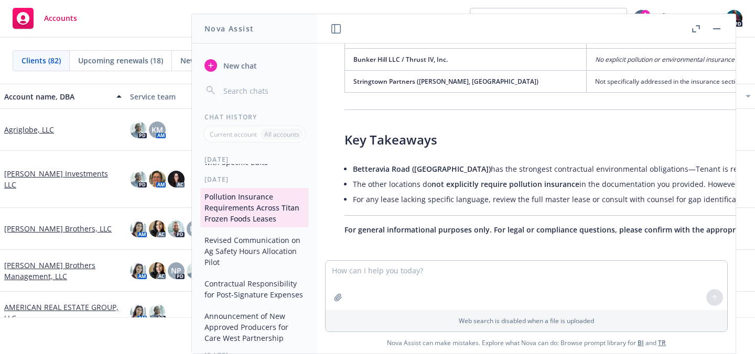
click at [249, 271] on button "Revised Communication on Ag Safety Hours Allocation Pilot" at bounding box center [254, 251] width 108 height 39
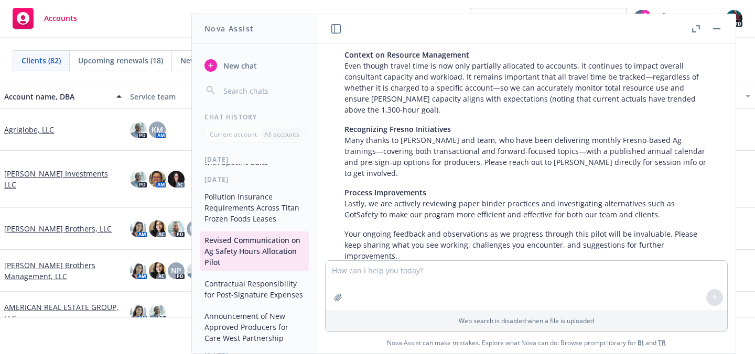
scroll to position [3262, 0]
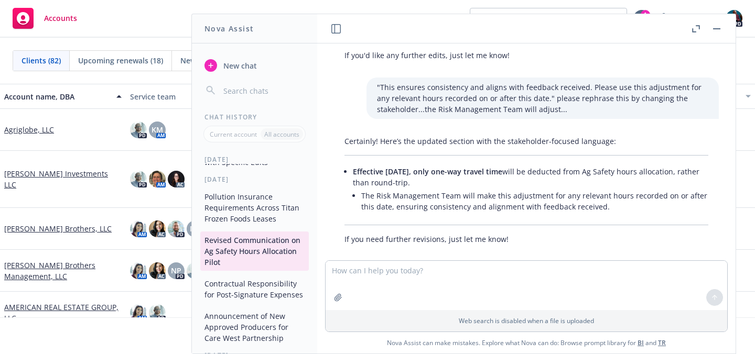
click at [250, 294] on button "Contractual Responsibility for Post-Signature Expenses" at bounding box center [254, 289] width 108 height 28
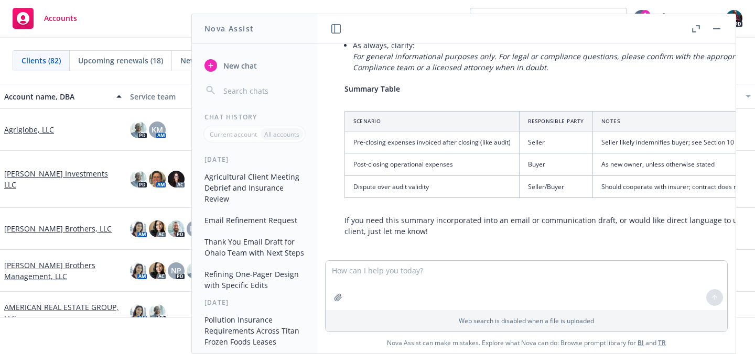
scroll to position [516, 0]
click at [234, 184] on button "Agricultural Client Meeting Debrief and Insurance Review" at bounding box center [254, 187] width 108 height 39
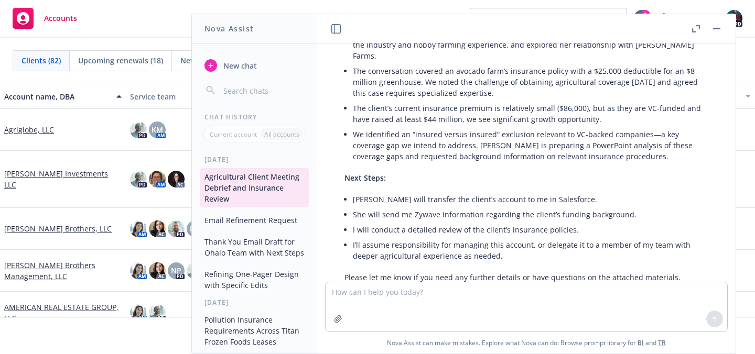
scroll to position [0, 0]
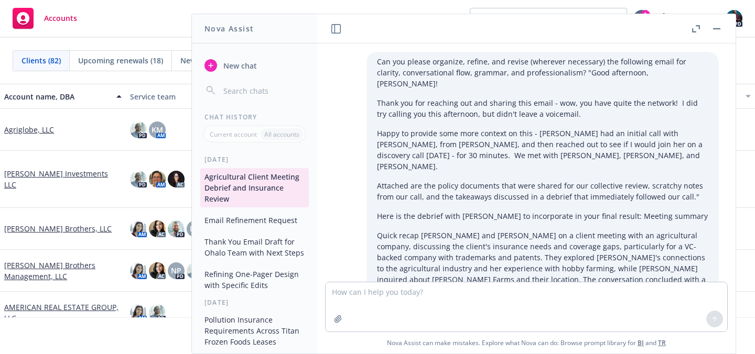
click at [264, 223] on button "Email Refinement Request" at bounding box center [254, 220] width 108 height 17
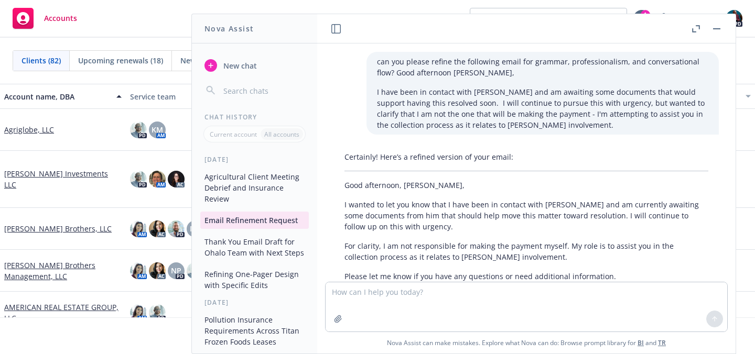
click at [255, 254] on button "Thank You Email Draft for Ohalo Team with Next Steps" at bounding box center [254, 247] width 108 height 28
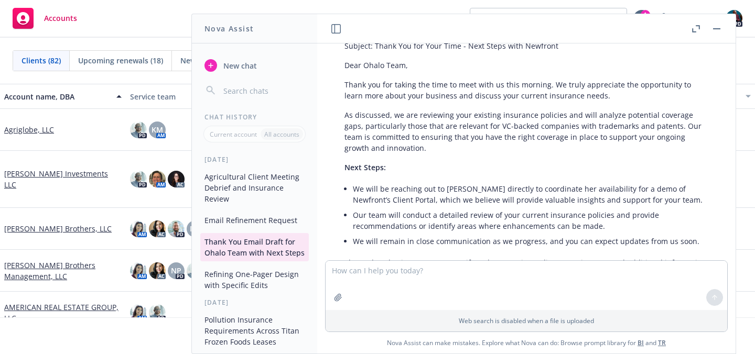
scroll to position [722, 0]
